Goal: Information Seeking & Learning: Learn about a topic

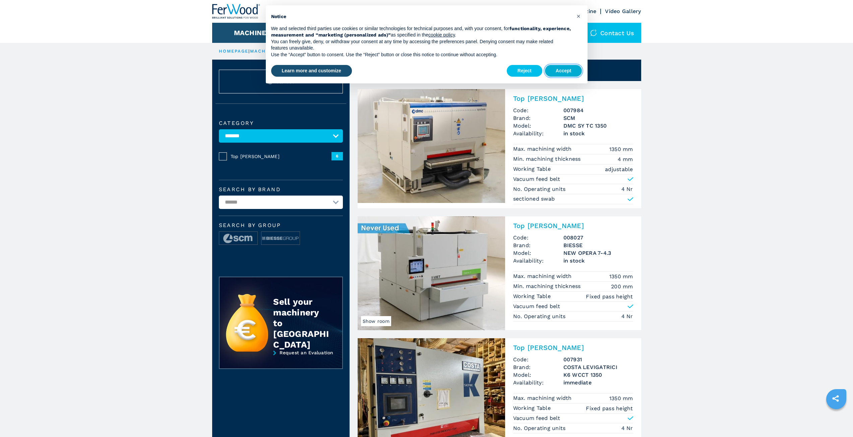
click at [566, 70] on button "Accept" at bounding box center [563, 71] width 37 height 12
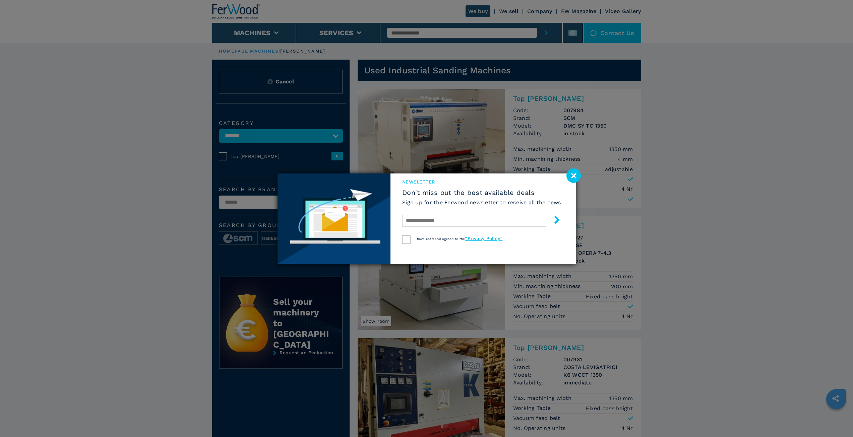
click at [571, 175] on image at bounding box center [573, 176] width 14 height 14
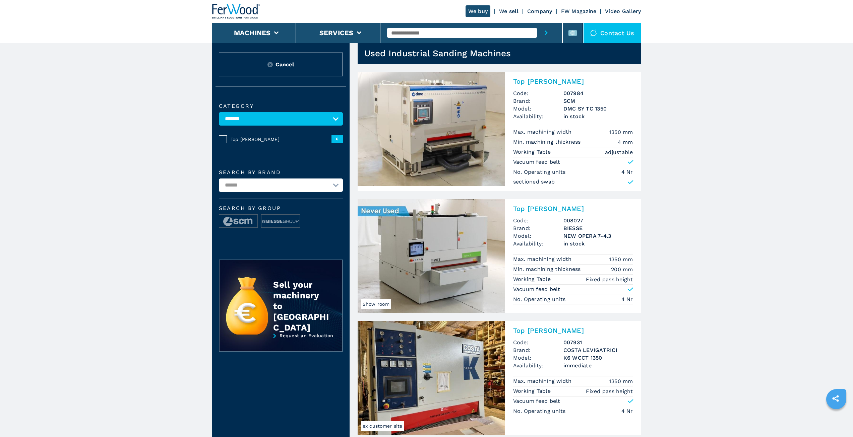
scroll to position [34, 0]
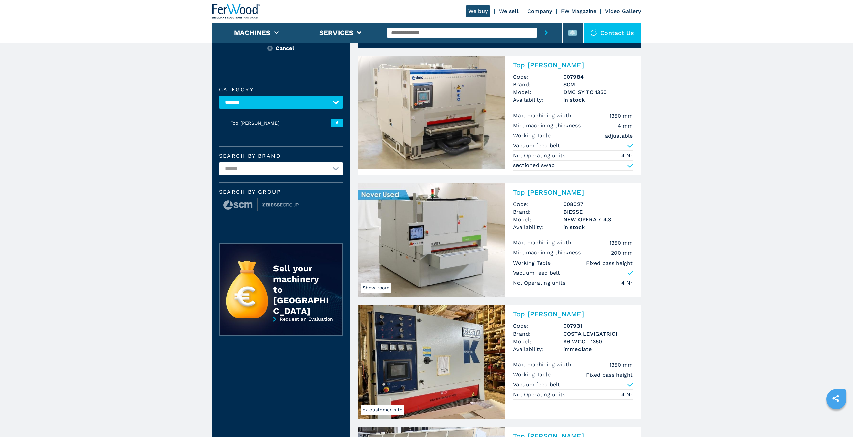
click at [436, 241] on img at bounding box center [431, 240] width 147 height 114
click at [380, 285] on span "Show room" at bounding box center [376, 288] width 30 height 10
click at [425, 200] on img at bounding box center [431, 240] width 147 height 114
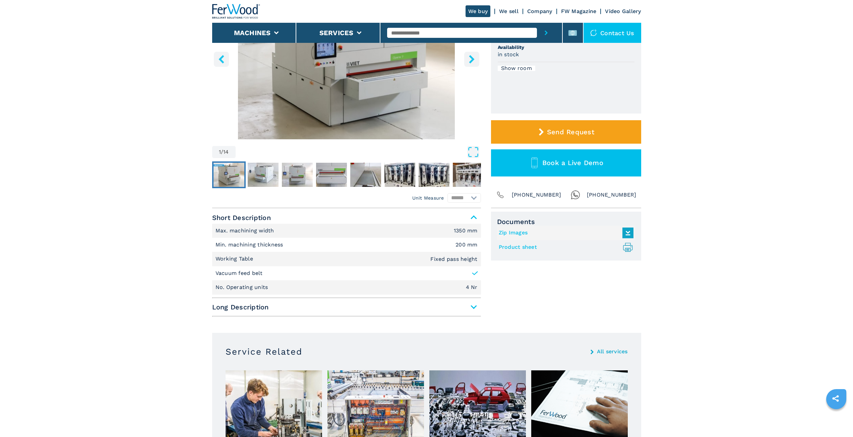
scroll to position [134, 0]
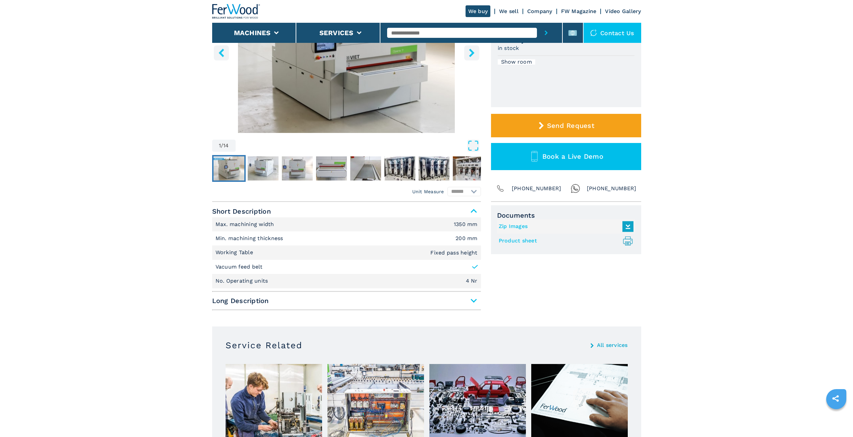
click at [473, 302] on span "Long Description" at bounding box center [346, 301] width 269 height 12
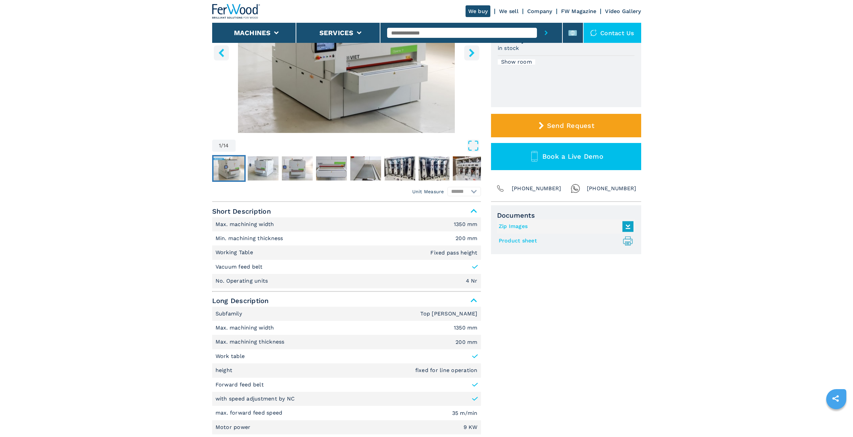
scroll to position [0, 0]
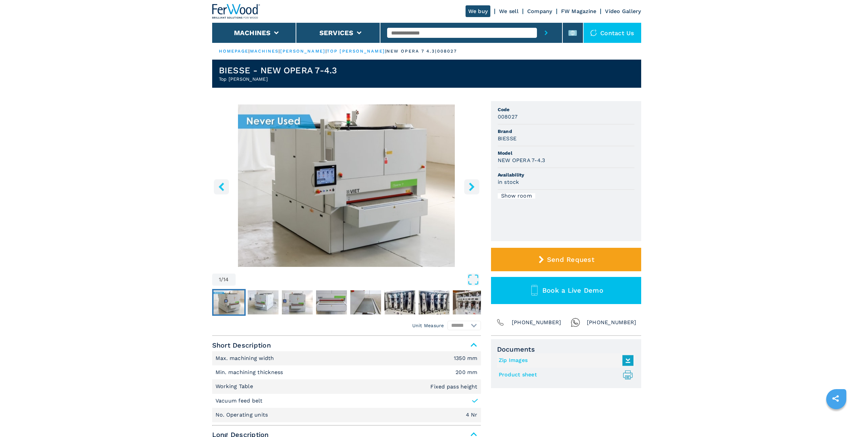
click at [471, 185] on icon "right-button" at bounding box center [471, 187] width 5 height 8
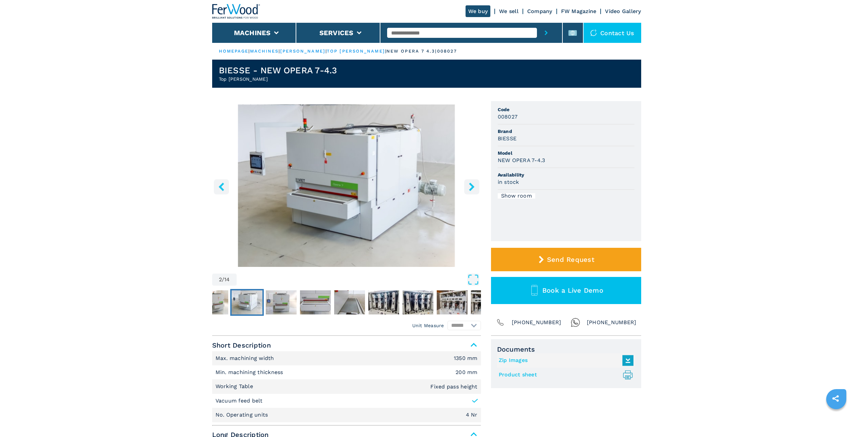
click at [471, 185] on icon "right-button" at bounding box center [471, 187] width 5 height 8
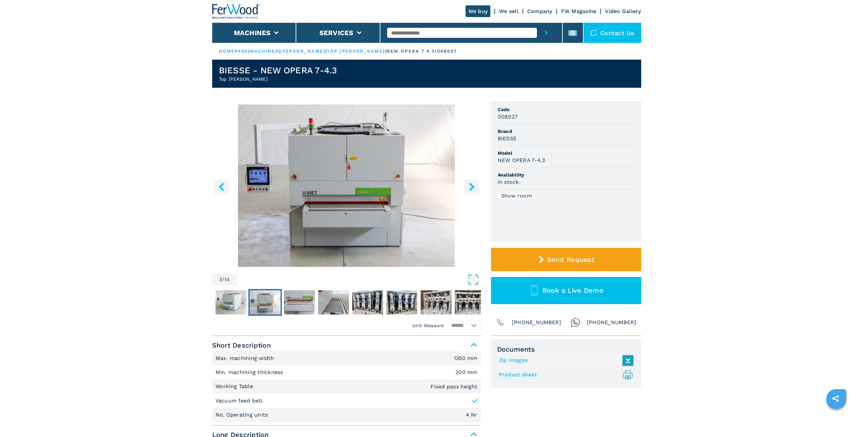
click at [471, 185] on icon "right-button" at bounding box center [471, 187] width 5 height 8
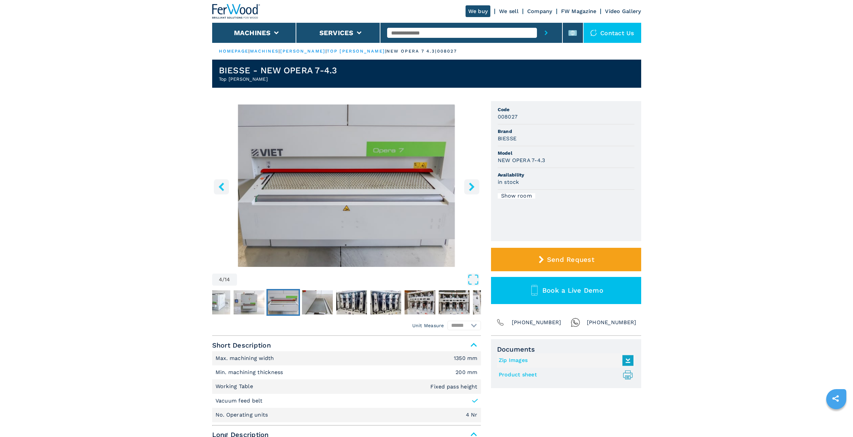
click at [471, 185] on icon "right-button" at bounding box center [471, 187] width 5 height 8
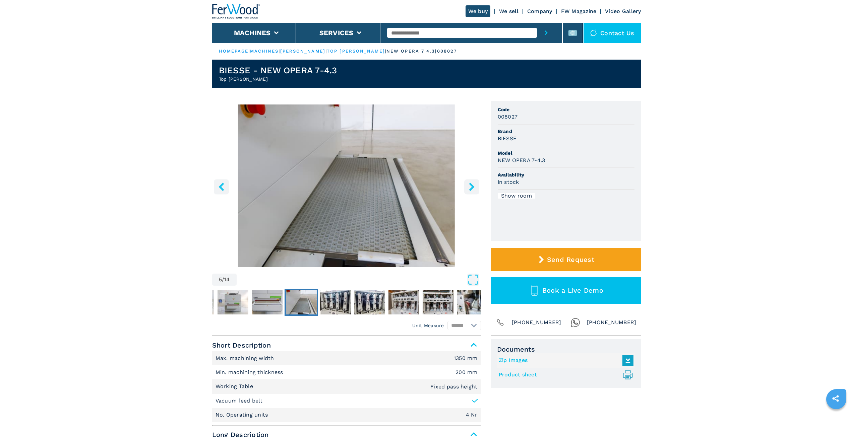
click at [471, 185] on icon "right-button" at bounding box center [471, 187] width 5 height 8
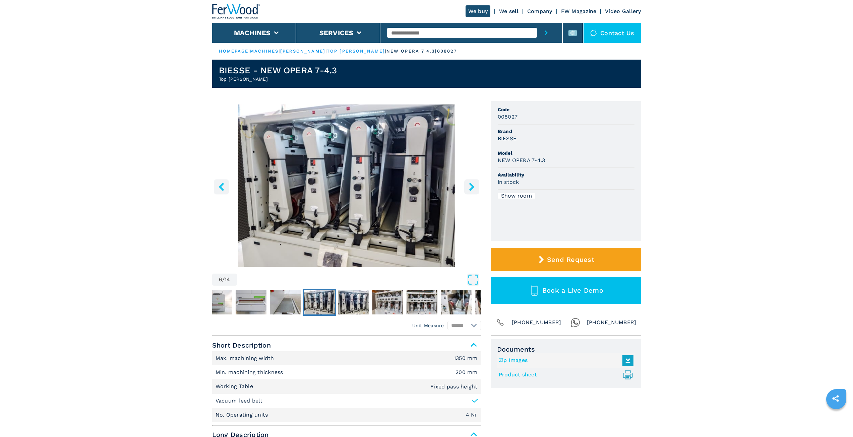
click at [471, 185] on icon "right-button" at bounding box center [471, 187] width 5 height 8
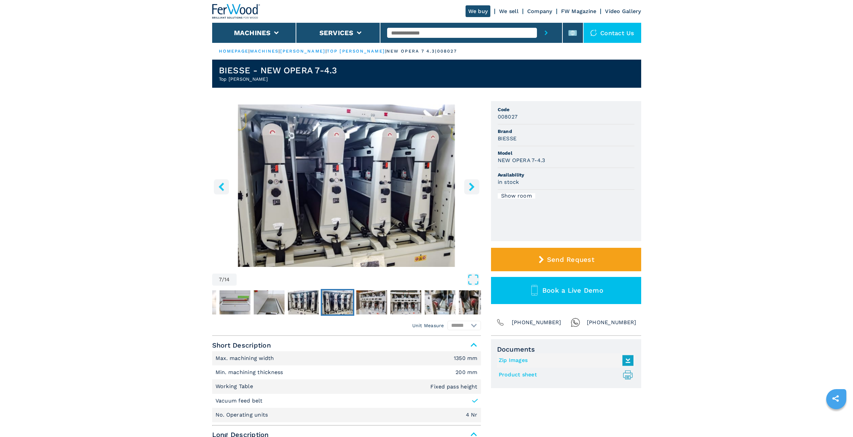
click at [471, 185] on icon "right-button" at bounding box center [471, 187] width 5 height 8
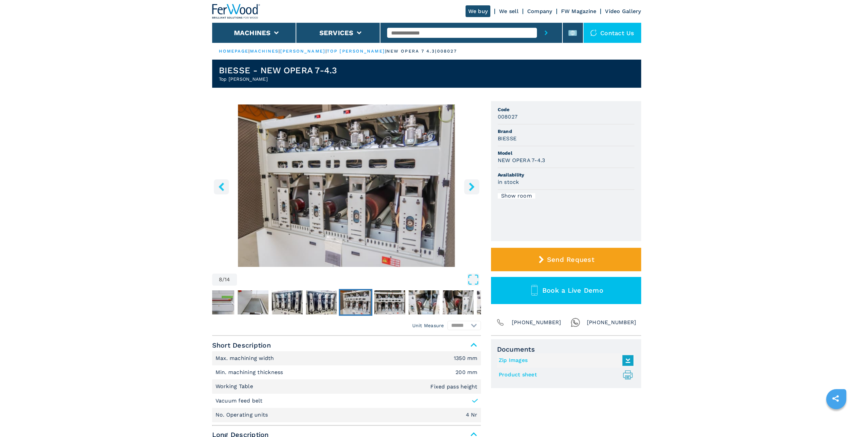
click at [471, 185] on icon "right-button" at bounding box center [471, 187] width 5 height 8
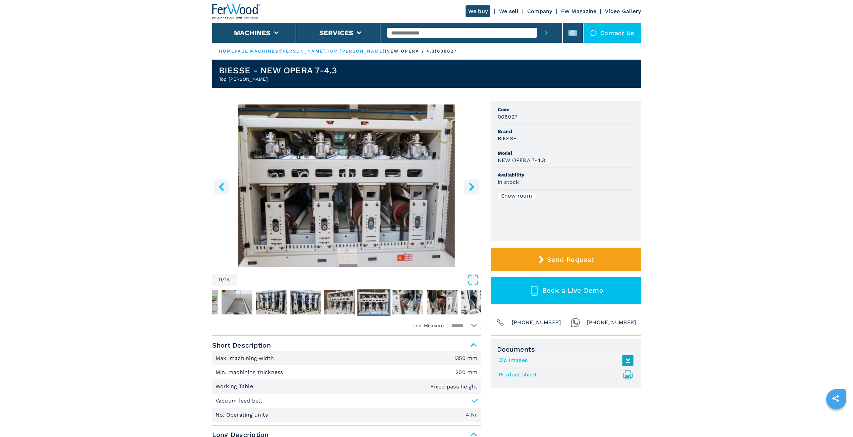
click at [471, 185] on icon "right-button" at bounding box center [471, 187] width 5 height 8
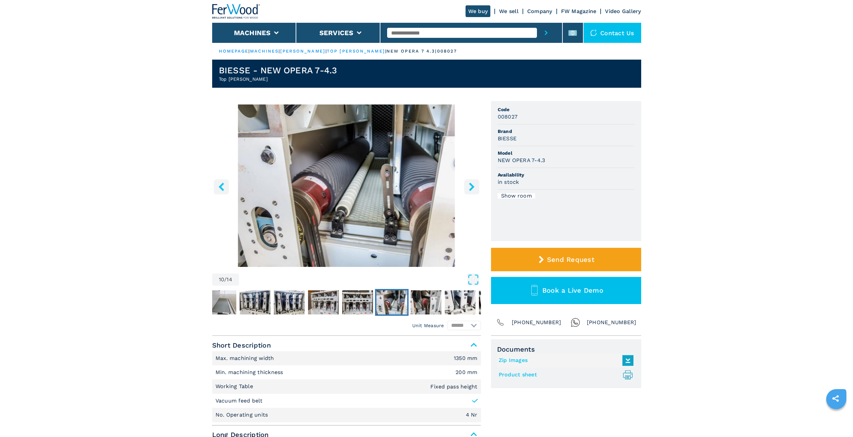
click at [471, 185] on icon "right-button" at bounding box center [471, 187] width 5 height 8
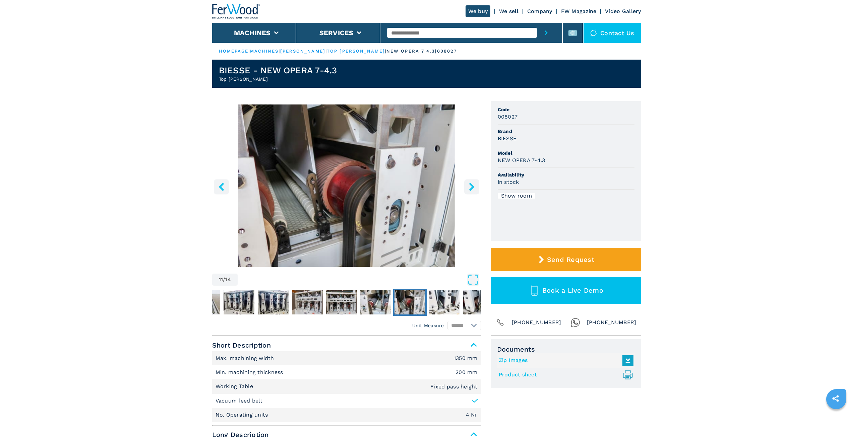
click at [471, 185] on icon "right-button" at bounding box center [471, 187] width 5 height 8
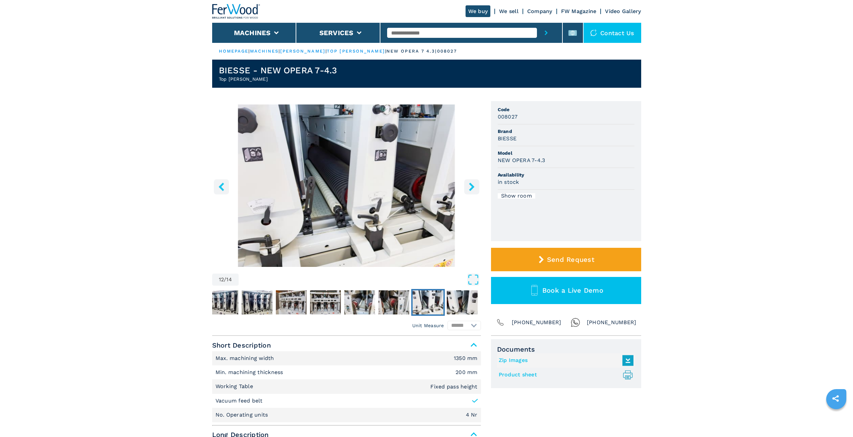
click at [471, 185] on icon "right-button" at bounding box center [471, 187] width 5 height 8
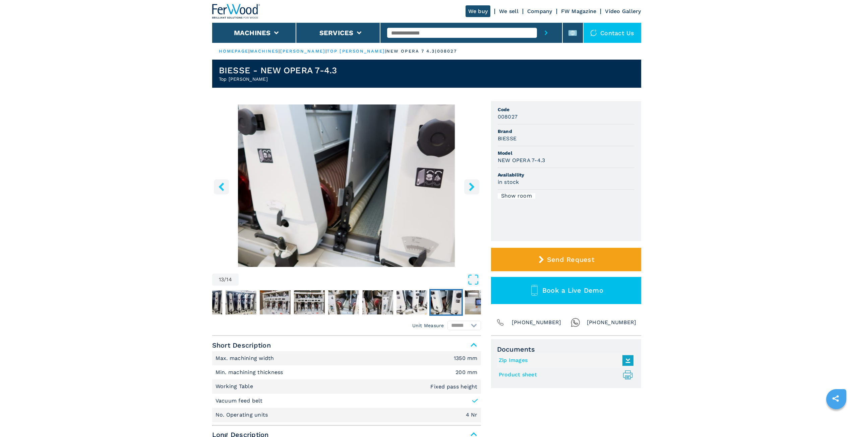
click at [471, 185] on icon "right-button" at bounding box center [471, 187] width 5 height 8
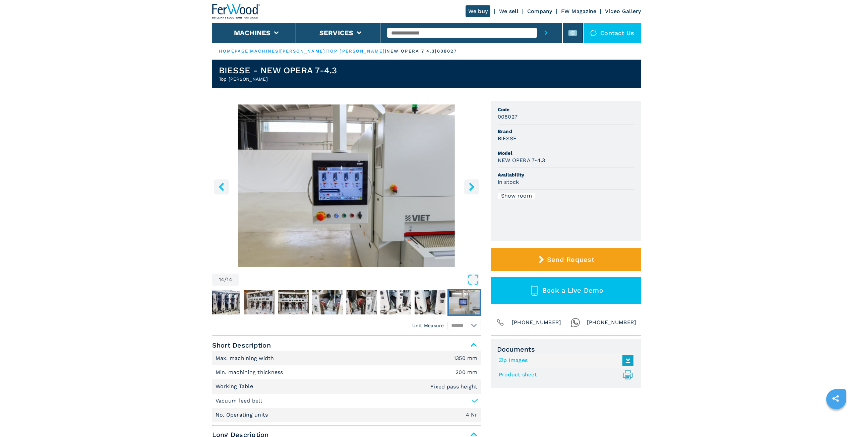
click at [471, 185] on icon "right-button" at bounding box center [471, 187] width 5 height 8
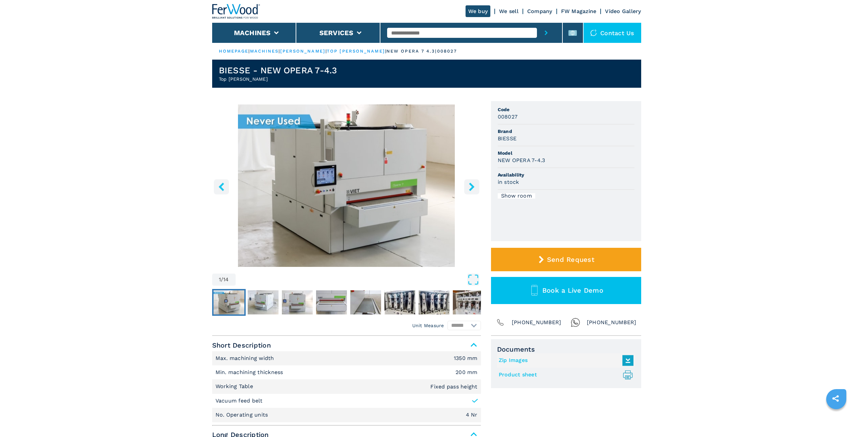
click at [468, 187] on icon "right-button" at bounding box center [472, 187] width 8 height 8
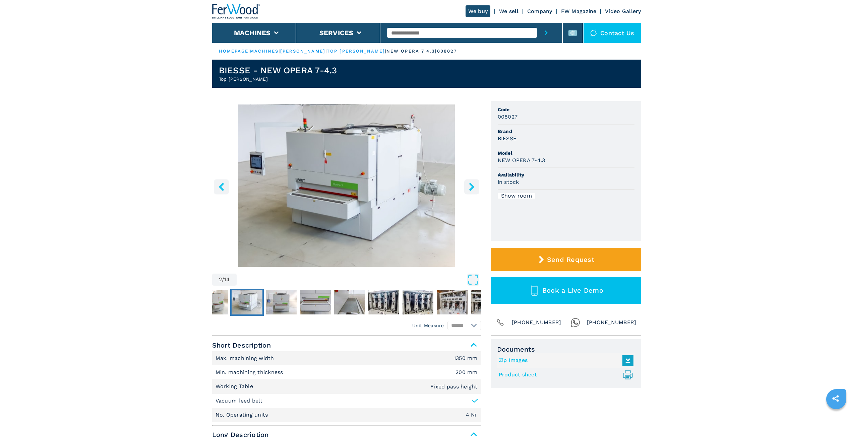
click at [469, 187] on icon "right-button" at bounding box center [472, 187] width 8 height 8
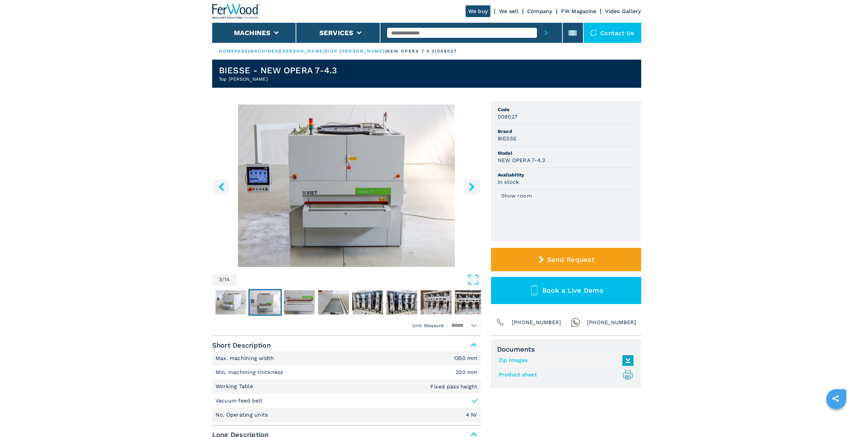
click at [469, 187] on icon "right-button" at bounding box center [472, 187] width 8 height 8
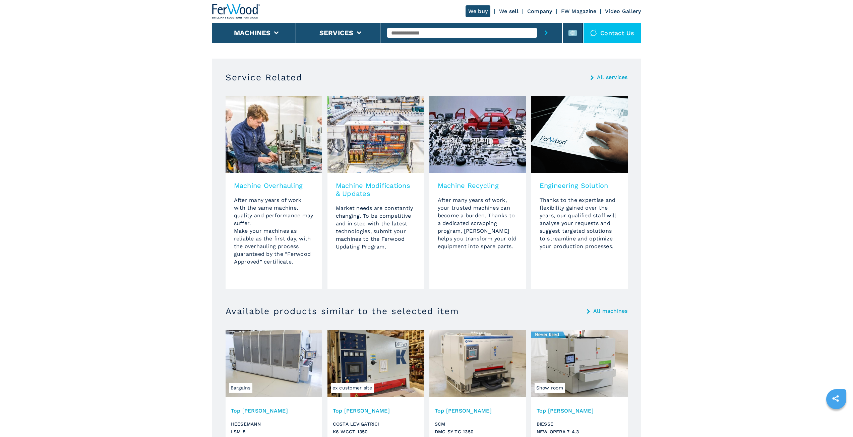
scroll to position [553, 0]
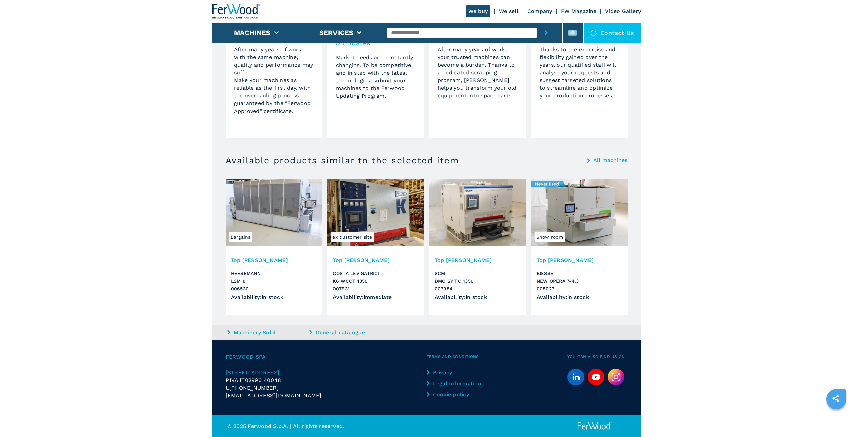
click at [492, 219] on img at bounding box center [477, 212] width 97 height 67
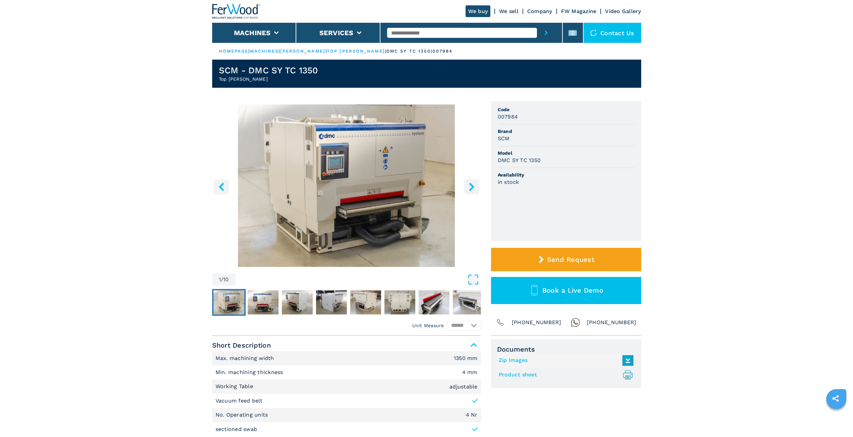
click at [391, 182] on img "Go to Slide 1" at bounding box center [346, 186] width 269 height 163
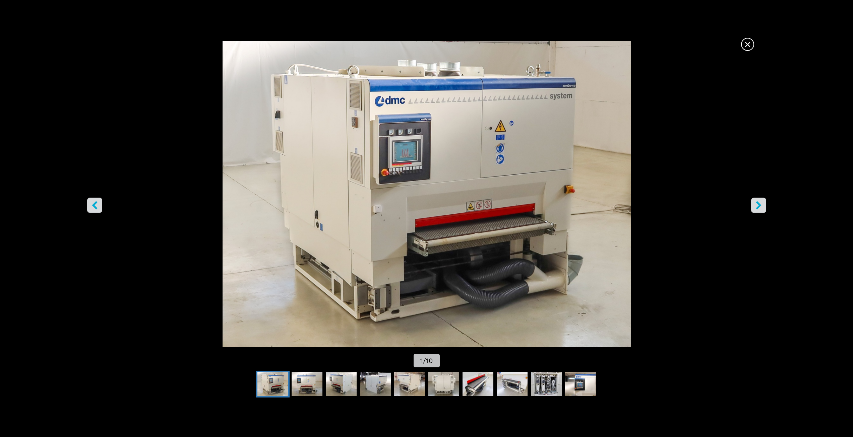
click at [757, 203] on icon "right-button" at bounding box center [758, 205] width 5 height 8
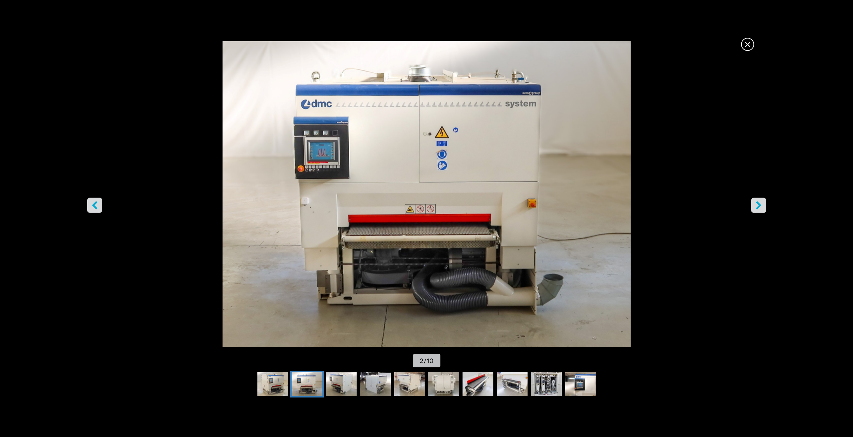
click at [757, 203] on icon "right-button" at bounding box center [758, 205] width 5 height 8
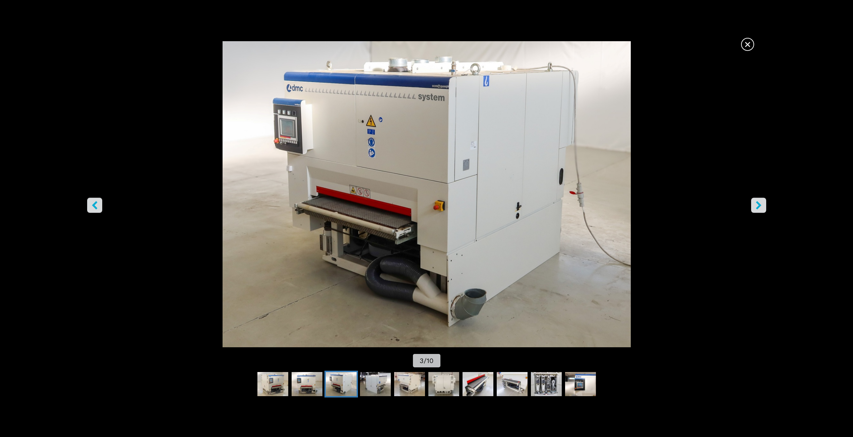
click at [758, 204] on icon "right-button" at bounding box center [758, 205] width 5 height 8
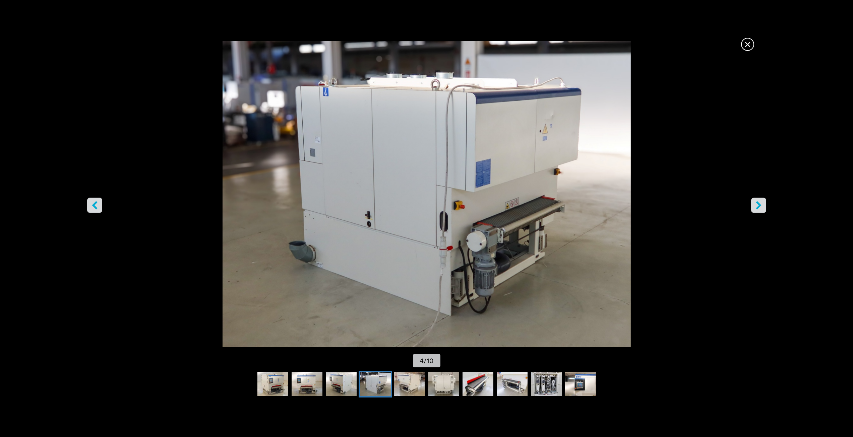
click at [758, 204] on icon "right-button" at bounding box center [758, 205] width 5 height 8
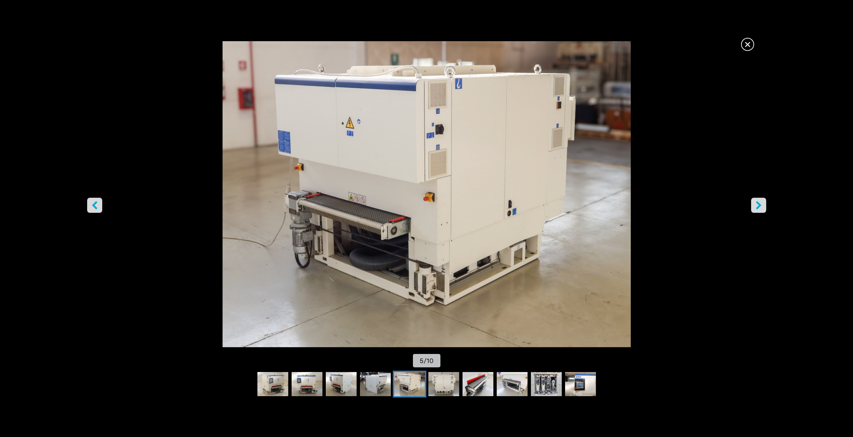
click at [758, 204] on icon "right-button" at bounding box center [758, 205] width 5 height 8
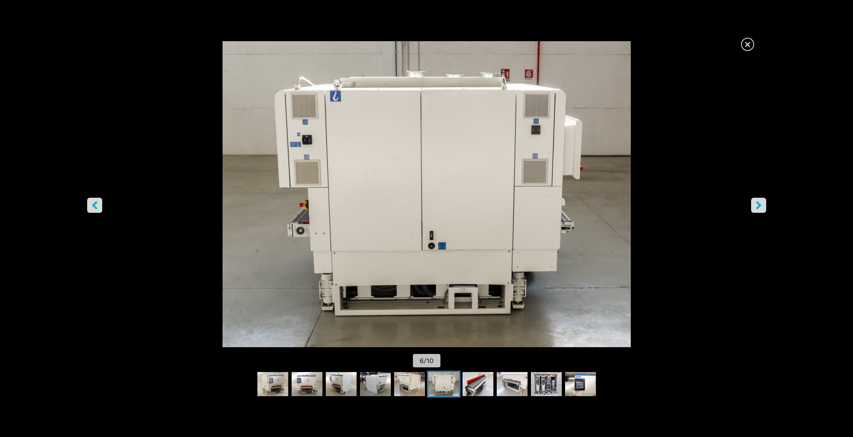
click at [758, 204] on icon "right-button" at bounding box center [758, 205] width 5 height 8
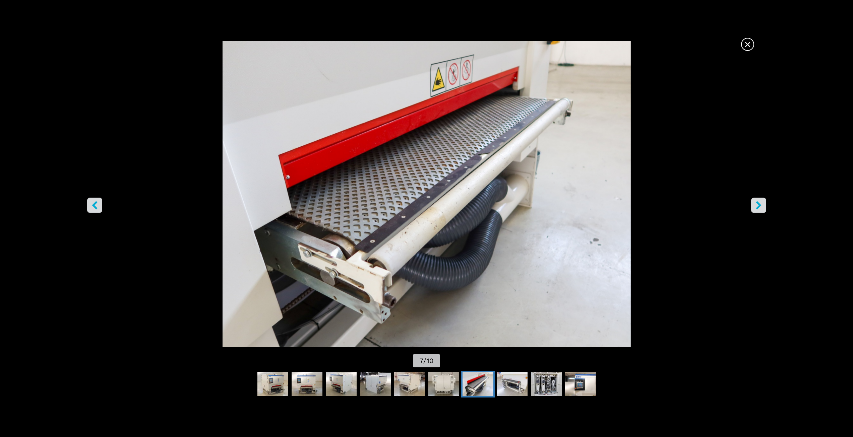
click at [758, 204] on icon "right-button" at bounding box center [758, 205] width 5 height 8
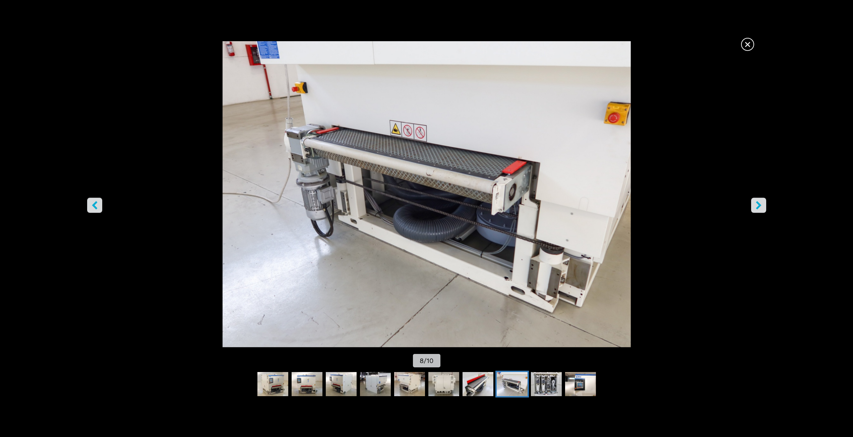
click at [758, 204] on icon "right-button" at bounding box center [758, 205] width 5 height 8
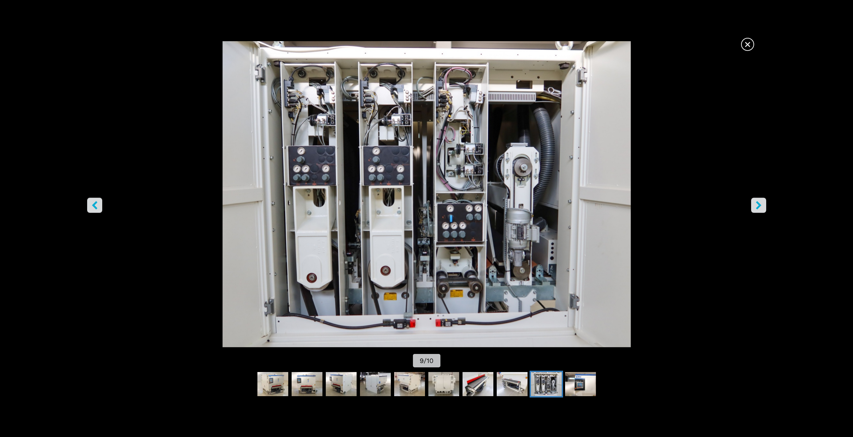
click at [758, 204] on icon "right-button" at bounding box center [758, 205] width 5 height 8
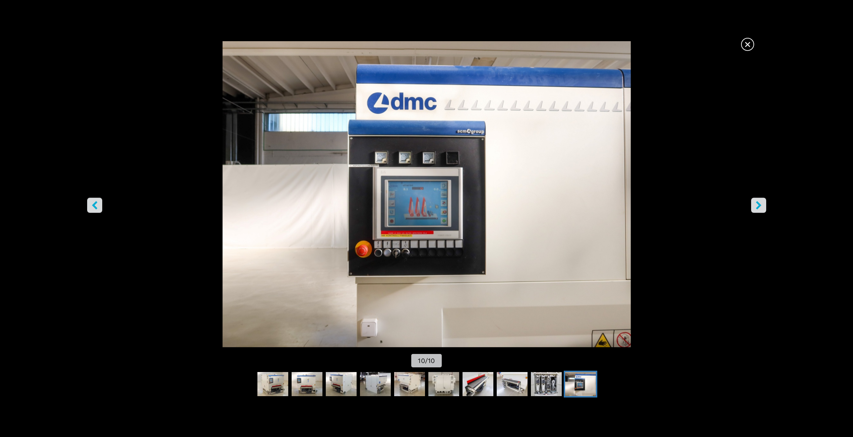
click at [747, 43] on span "×" at bounding box center [748, 43] width 12 height 12
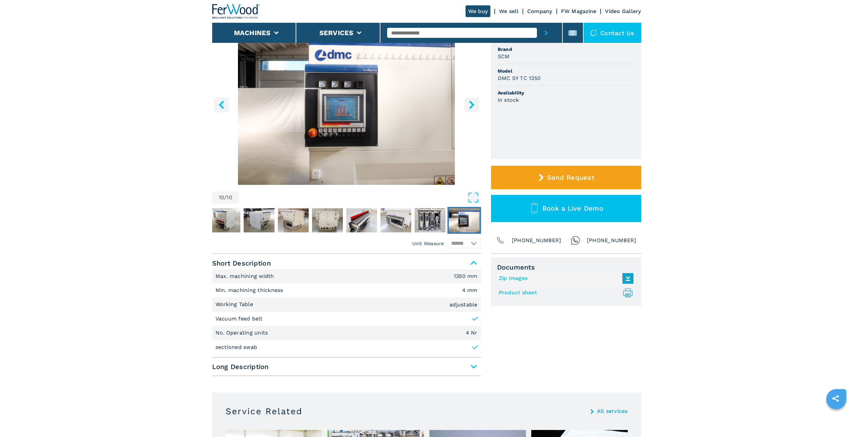
scroll to position [168, 0]
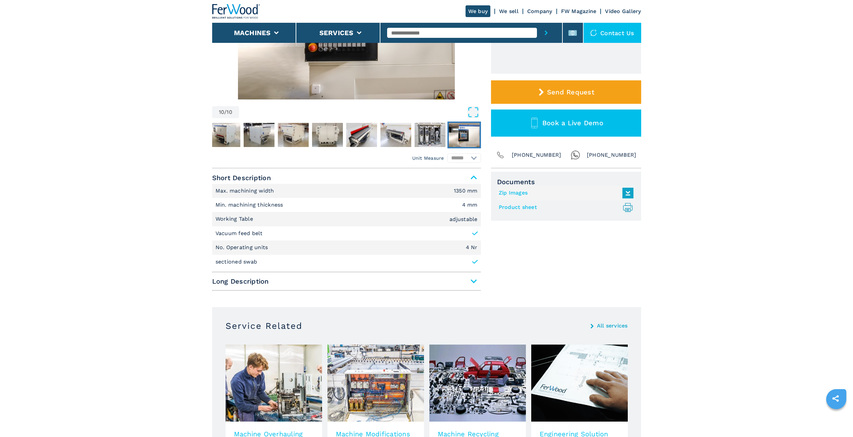
click at [471, 282] on span "Long Description" at bounding box center [346, 281] width 269 height 12
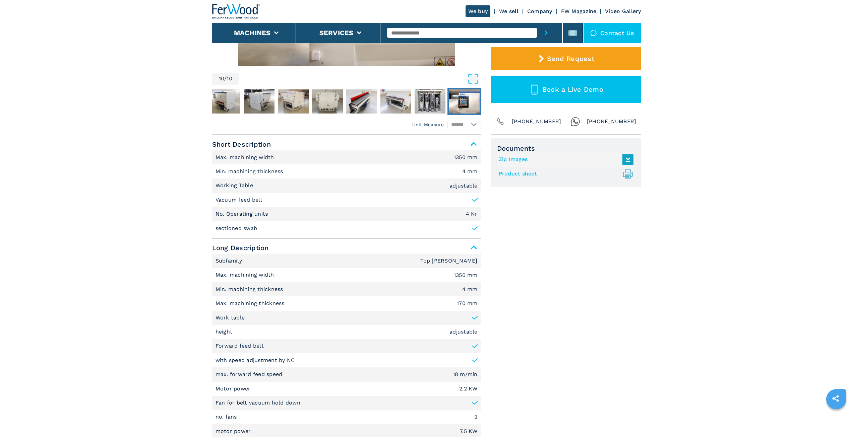
scroll to position [0, 0]
